Goal: Find specific page/section: Find specific page/section

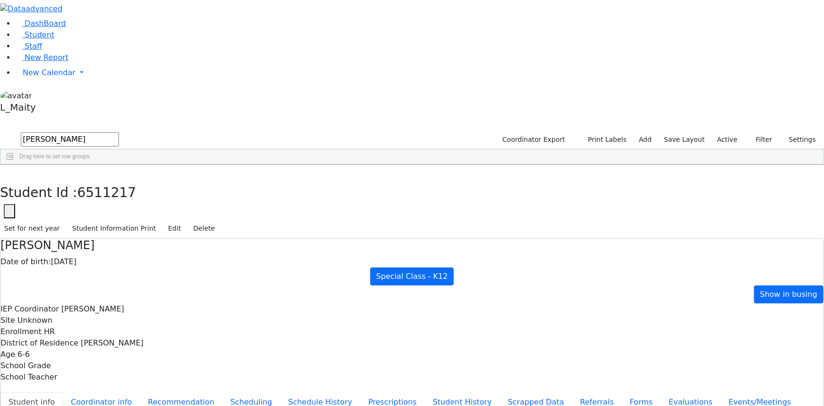
scroll to position [31, 0]
click at [14, 165] on button "button" at bounding box center [7, 175] width 14 height 20
click at [119, 132] on input "kohn" at bounding box center [70, 139] width 98 height 14
click at [54, 39] on link "Student" at bounding box center [34, 34] width 39 height 9
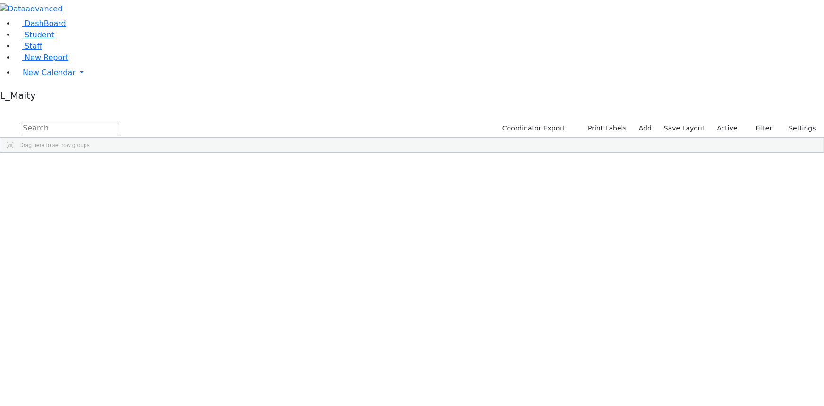
click at [119, 121] on input "text" at bounding box center [70, 128] width 98 height 14
type input "perl"
click at [159, 244] on div "Yida L. S." at bounding box center [132, 250] width 53 height 13
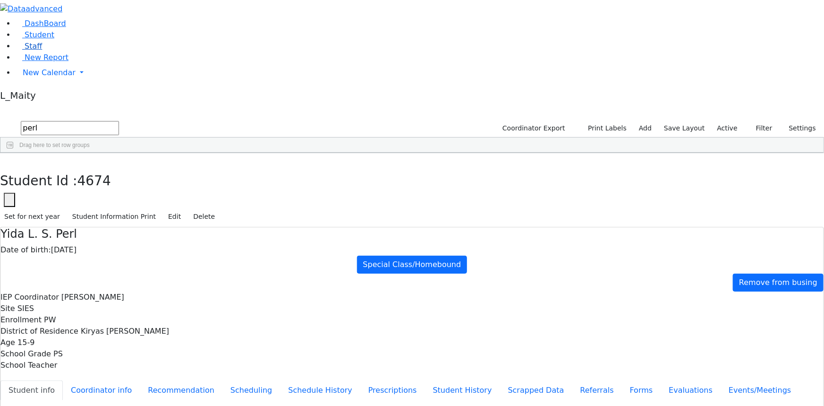
click at [42, 51] on link "Staff" at bounding box center [28, 46] width 27 height 9
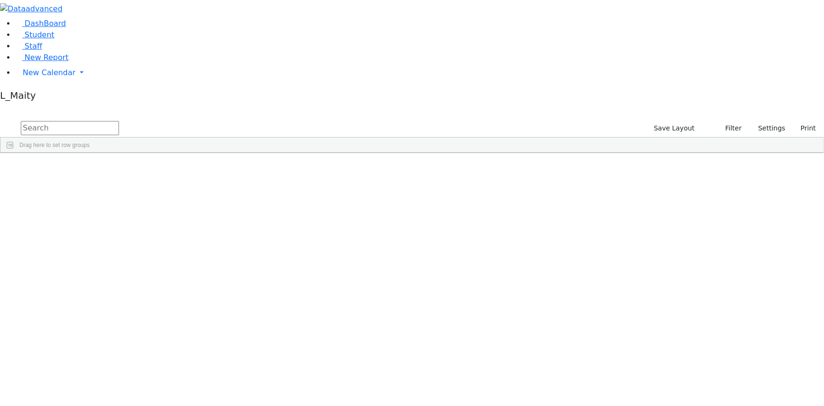
scroll to position [1975, 0]
click at [150, 246] on div "Shterna" at bounding box center [126, 252] width 50 height 13
